Goal: Information Seeking & Learning: Learn about a topic

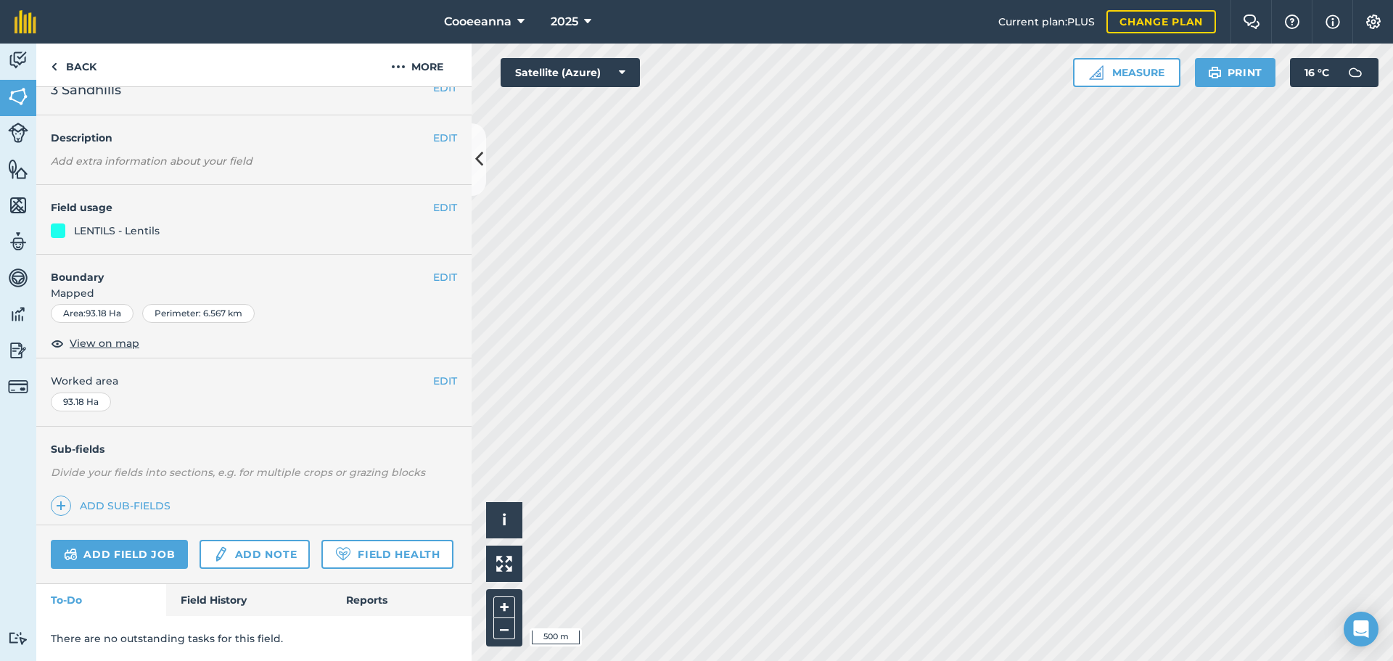
scroll to position [62, 0]
click at [233, 606] on link "Field History" at bounding box center [248, 600] width 165 height 32
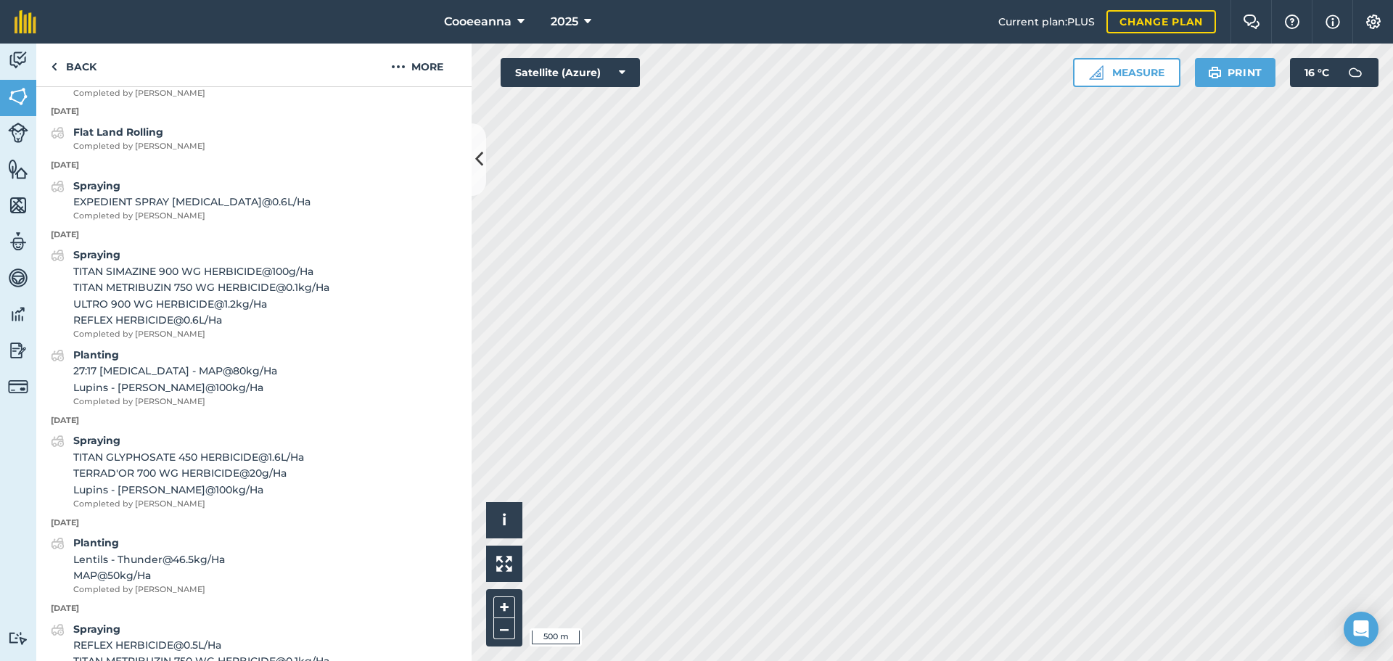
scroll to position [998, 0]
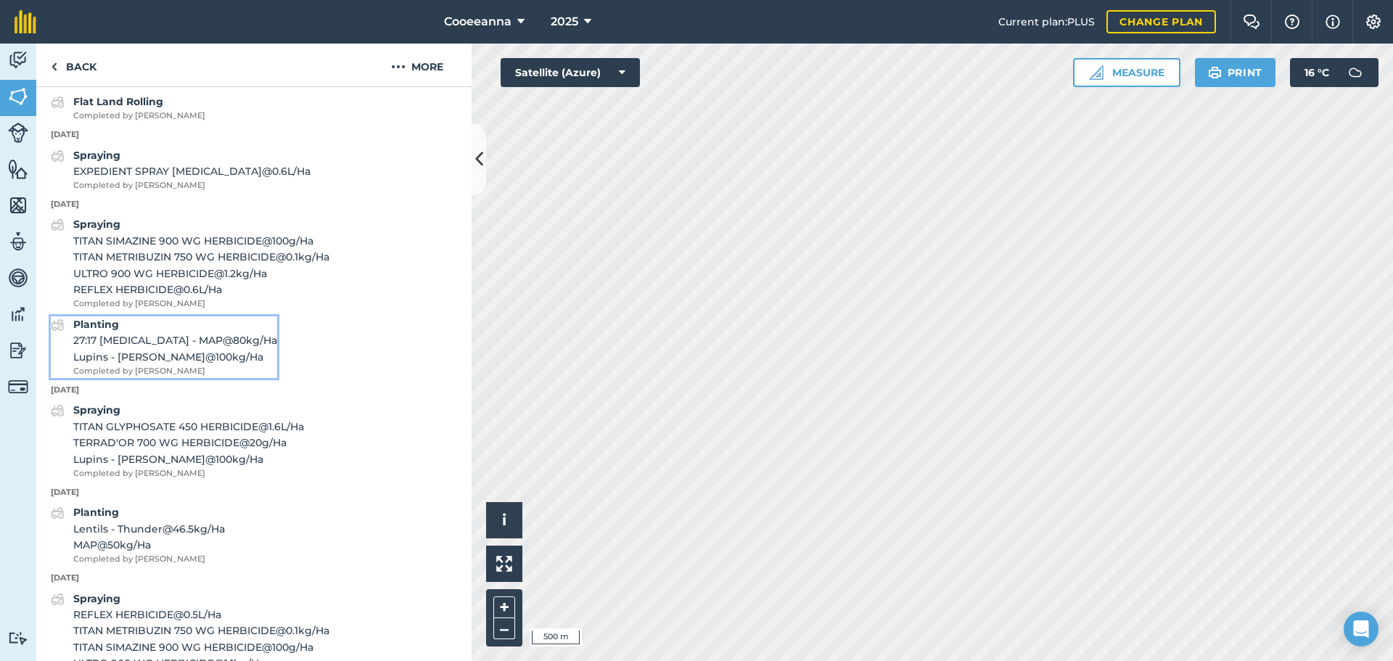
click at [164, 365] on span "Lupins - [PERSON_NAME] @ 100 kg / Ha" at bounding box center [175, 357] width 204 height 16
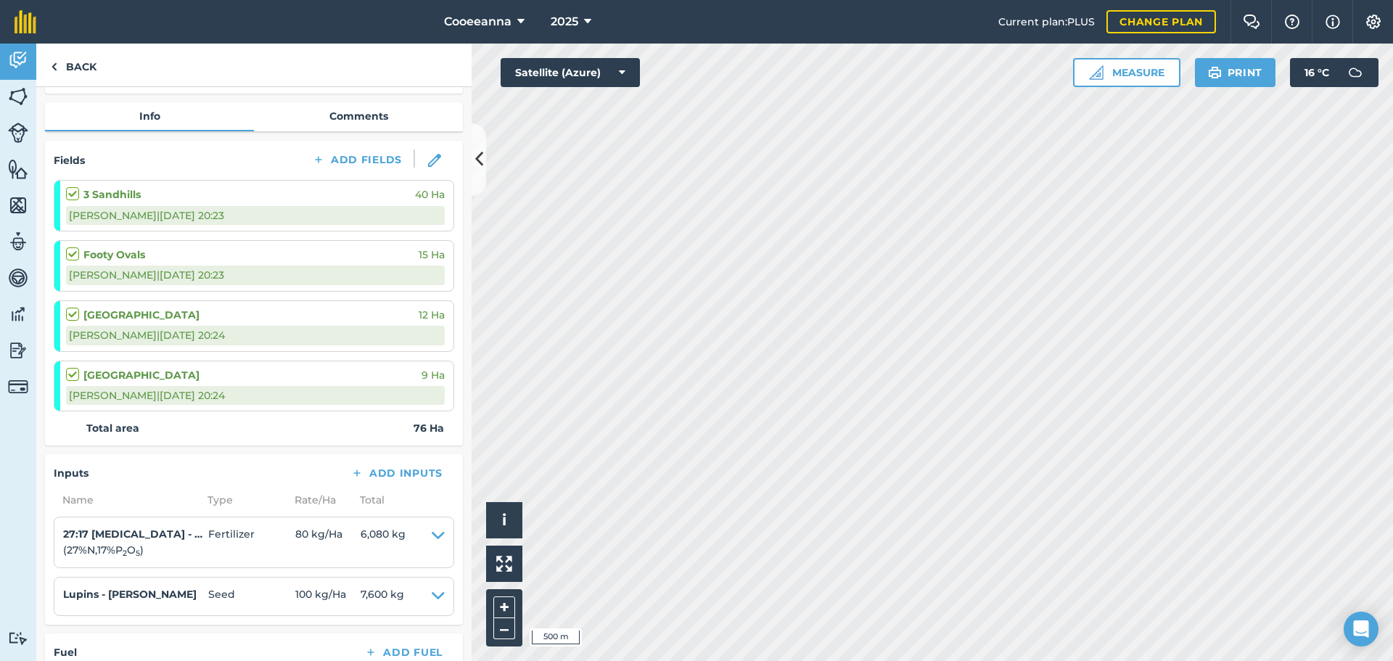
scroll to position [145, 0]
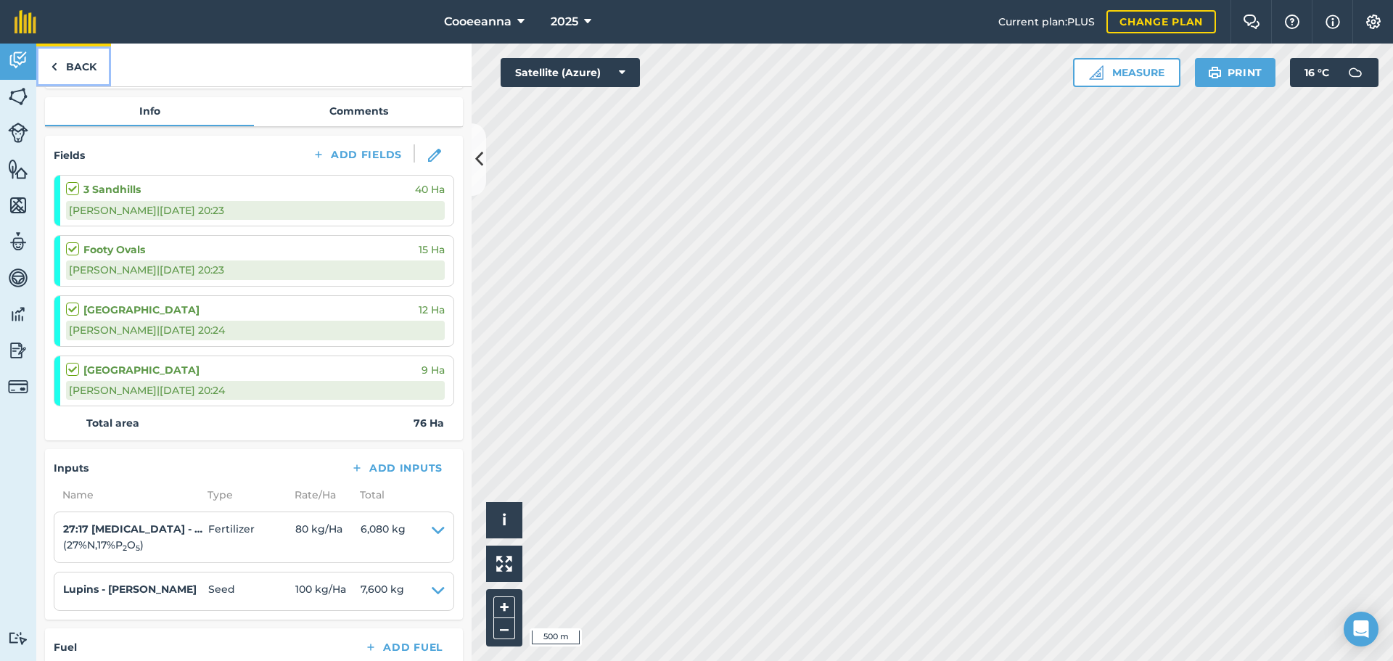
click at [59, 57] on link "Back" at bounding box center [73, 65] width 75 height 43
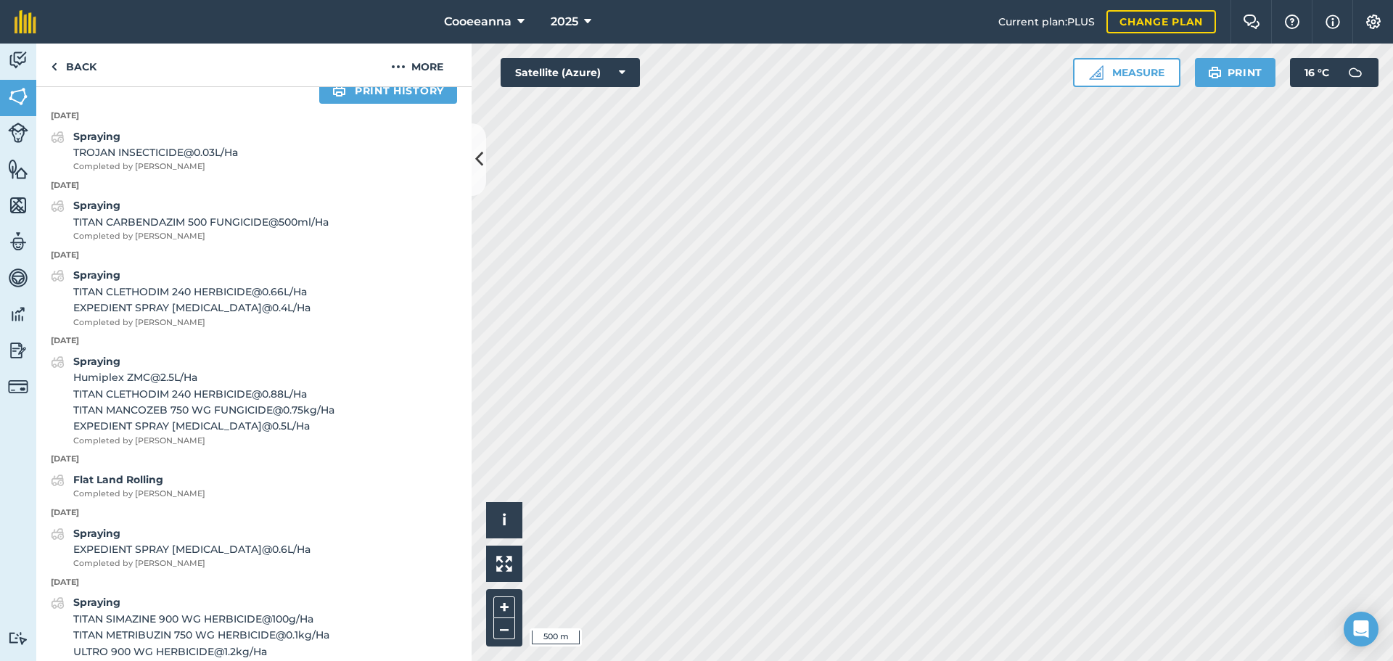
scroll to position [802, 0]
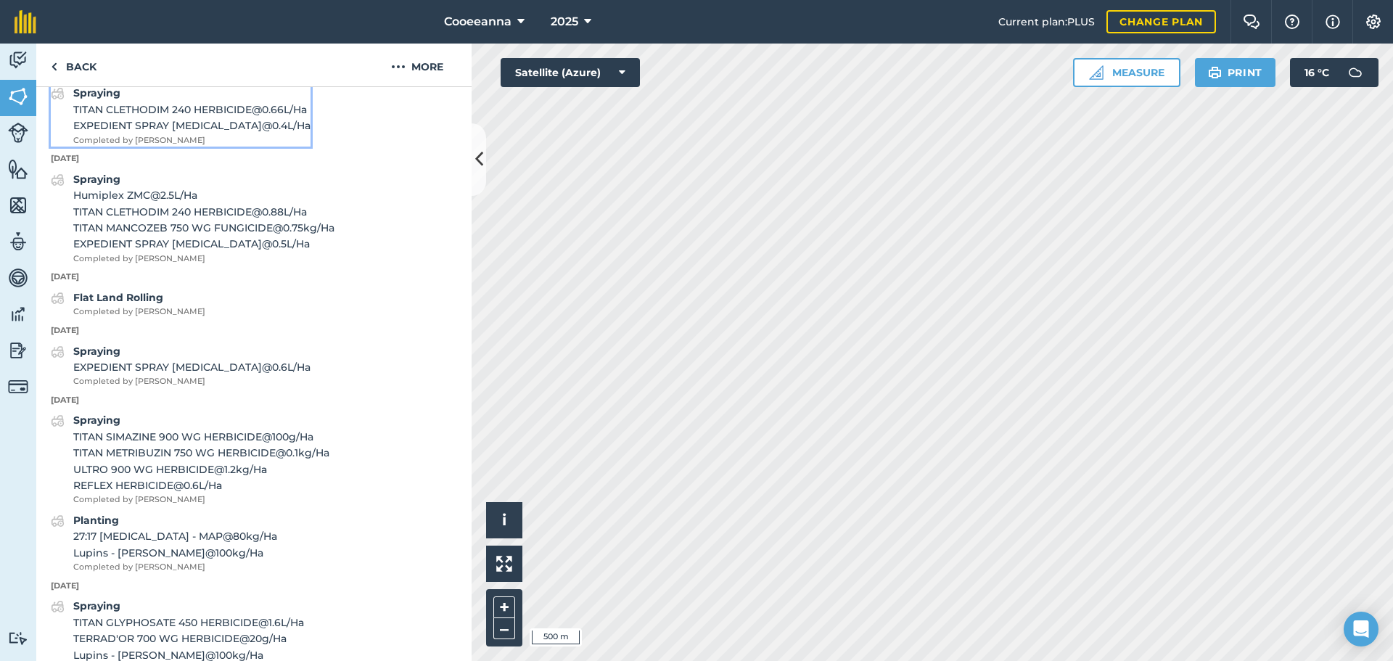
click at [202, 117] on span "TITAN CLETHODIM 240 HERBICIDE @ 0.66 L / Ha" at bounding box center [191, 110] width 237 height 16
